Goal: Task Accomplishment & Management: Use online tool/utility

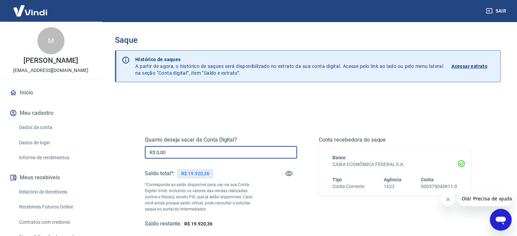
click at [230, 155] on input "R$ 0,00" at bounding box center [221, 152] width 152 height 13
type input "R$ 19.920,36"
click at [263, 125] on div "Quanto deseja sacar da Conta Digital? R$ 19.920,36 ​ Saldo total*: R$ 19.920,36…" at bounding box center [308, 188] width 326 height 136
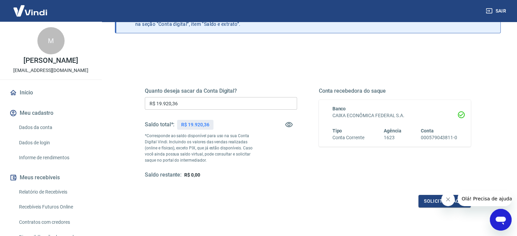
scroll to position [99, 0]
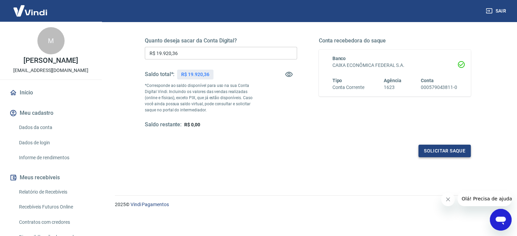
click at [455, 151] on button "Solicitar saque" at bounding box center [444, 151] width 52 height 13
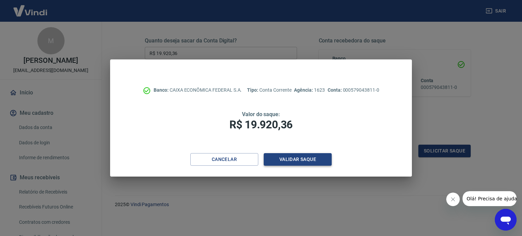
click at [305, 156] on button "Validar saque" at bounding box center [298, 159] width 68 height 13
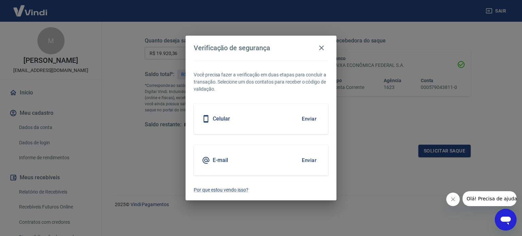
click at [308, 117] on button "Enviar" at bounding box center [309, 119] width 22 height 14
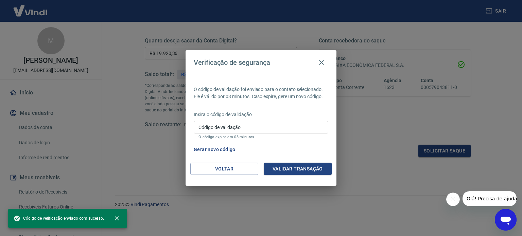
click at [269, 131] on input "Código de validação" at bounding box center [261, 127] width 135 height 13
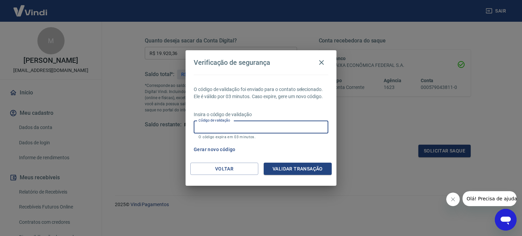
click at [269, 131] on input "Código de validação" at bounding box center [261, 127] width 135 height 13
click at [292, 101] on div "O código de validação foi enviado para o contato selecionado. Ele é válido por …" at bounding box center [261, 119] width 151 height 88
click at [265, 128] on input "Código de validação" at bounding box center [261, 127] width 135 height 13
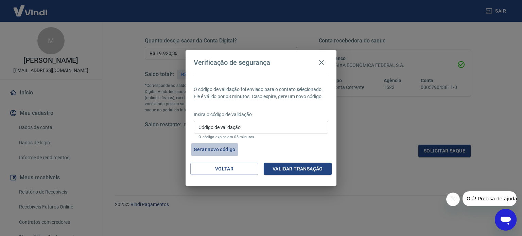
click at [209, 153] on button "Gerar novo código" at bounding box center [214, 149] width 47 height 13
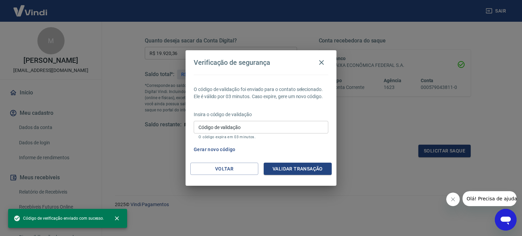
click at [231, 125] on input "Código de validação" at bounding box center [261, 127] width 135 height 13
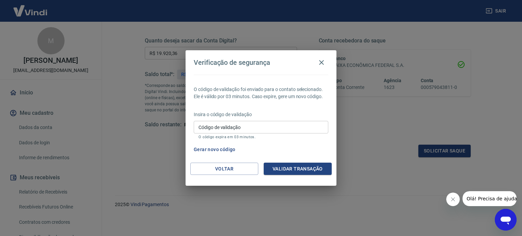
click at [323, 112] on p "Insira o código de validação" at bounding box center [261, 114] width 135 height 7
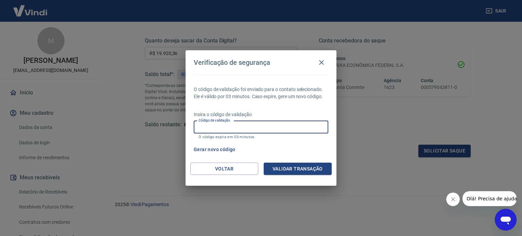
click at [256, 131] on input "Código de validação" at bounding box center [261, 127] width 135 height 13
click at [266, 129] on input "Código de validação" at bounding box center [261, 127] width 135 height 13
click at [228, 145] on button "Gerar novo código" at bounding box center [214, 149] width 47 height 13
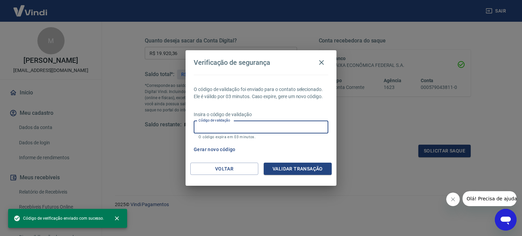
click at [233, 126] on input "Código de validação" at bounding box center [261, 127] width 135 height 13
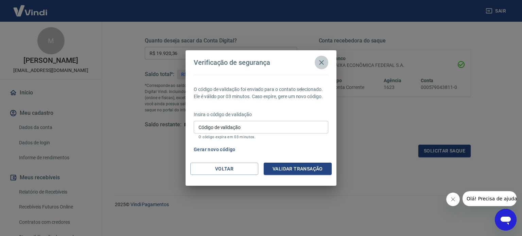
click at [326, 61] on button "button" at bounding box center [322, 63] width 14 height 14
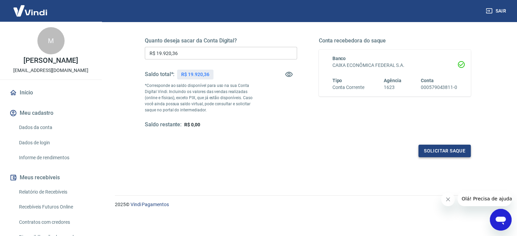
click at [431, 152] on button "Solicitar saque" at bounding box center [444, 151] width 52 height 13
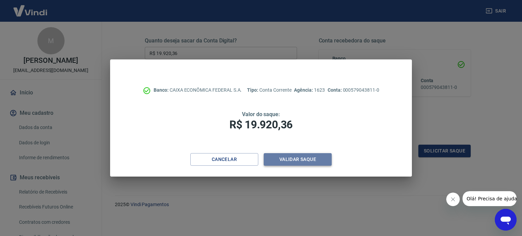
click at [285, 156] on button "Validar saque" at bounding box center [298, 159] width 68 height 13
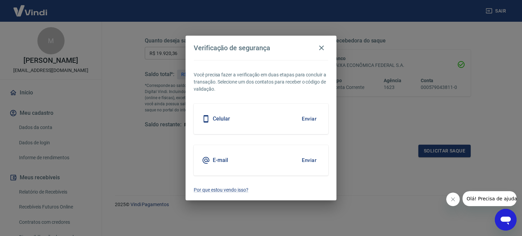
click at [314, 120] on button "Enviar" at bounding box center [309, 119] width 22 height 14
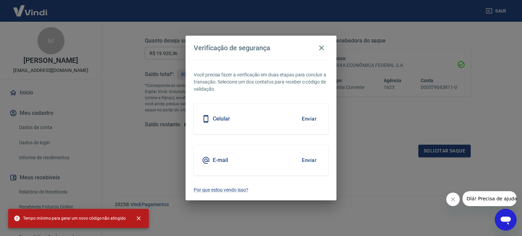
click at [375, 142] on div "Verificação de segurança Você precisa fazer a verificação em duas etapas para c…" at bounding box center [261, 118] width 522 height 236
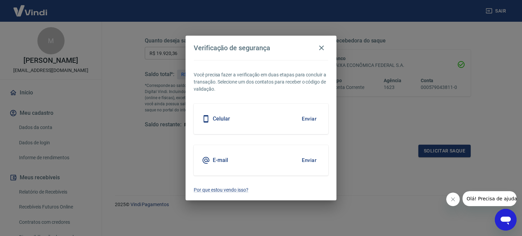
click at [310, 115] on button "Enviar" at bounding box center [309, 119] width 22 height 14
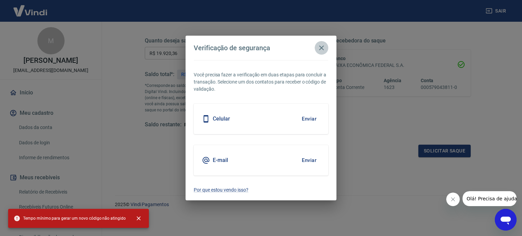
click at [319, 50] on icon "button" at bounding box center [321, 48] width 5 height 5
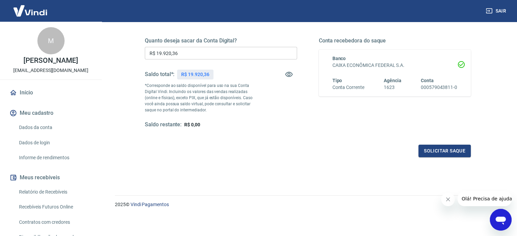
click at [47, 88] on link "Início" at bounding box center [50, 92] width 85 height 15
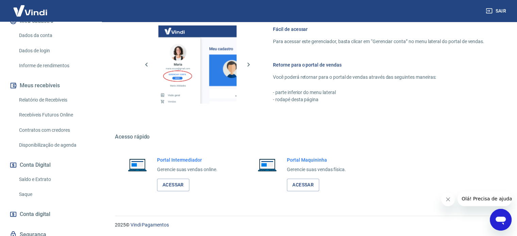
scroll to position [118, 0]
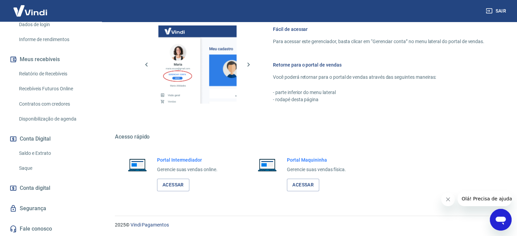
click at [42, 173] on link "Saque" at bounding box center [54, 168] width 77 height 14
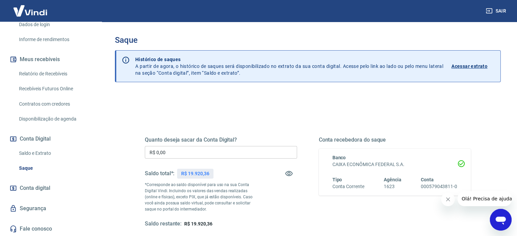
click at [211, 152] on input "R$ 0,00" at bounding box center [221, 152] width 152 height 13
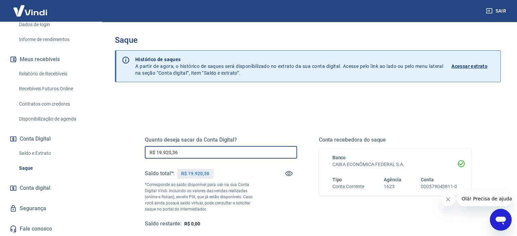
type input "R$ 19.920,36"
click at [278, 123] on div "Quanto deseja sacar da Conta Digital? R$ 19.920,36 ​ Saldo total*: R$ 19.920,36…" at bounding box center [308, 188] width 326 height 136
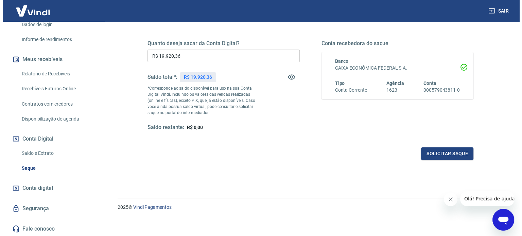
scroll to position [99, 0]
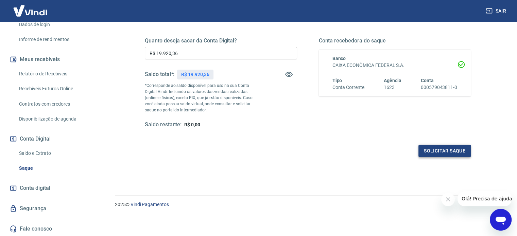
click at [451, 148] on button "Solicitar saque" at bounding box center [444, 151] width 52 height 13
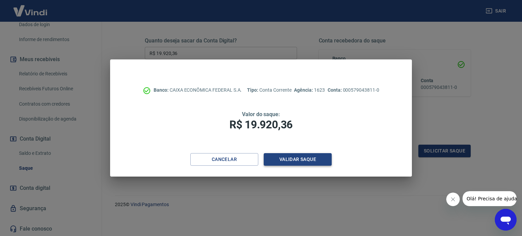
click at [317, 160] on button "Validar saque" at bounding box center [298, 159] width 68 height 13
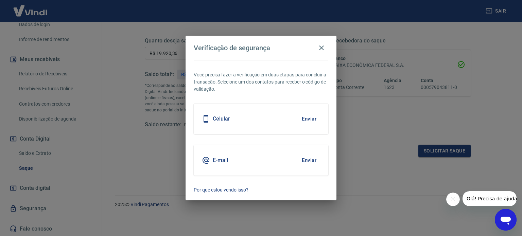
click at [310, 119] on button "Enviar" at bounding box center [309, 119] width 22 height 14
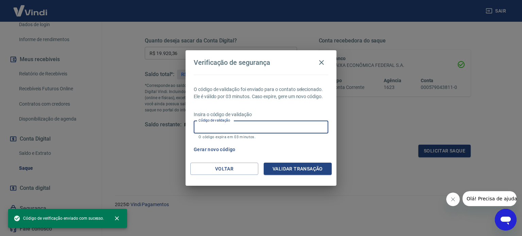
click at [276, 128] on input "Código de validação" at bounding box center [261, 127] width 135 height 13
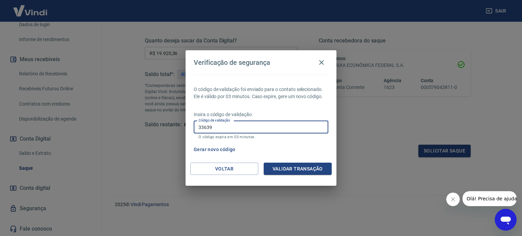
type input "336390"
drag, startPoint x: 276, startPoint y: 128, endPoint x: 113, endPoint y: 118, distance: 163.4
click at [113, 118] on div "Verificação de segurança O código de validação foi enviado para o contato selec…" at bounding box center [261, 118] width 522 height 236
type input "779203"
click at [288, 168] on button "Validar transação" at bounding box center [298, 169] width 68 height 13
